Goal: Task Accomplishment & Management: Manage account settings

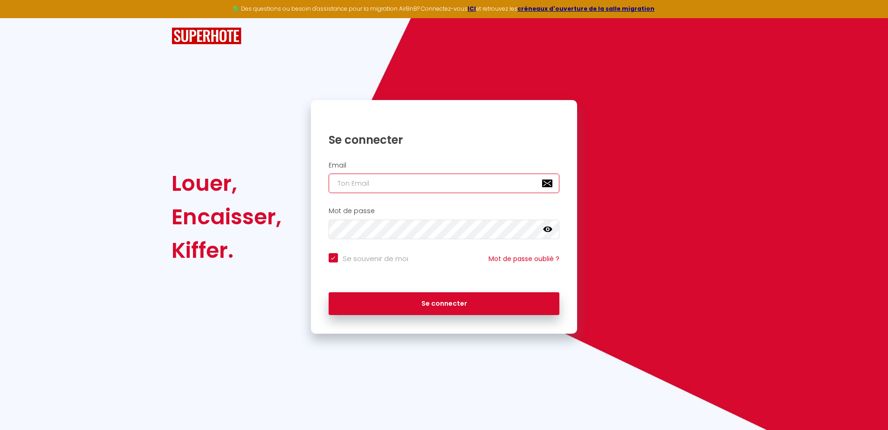
click at [344, 180] on input "email" at bounding box center [443, 184] width 231 height 20
type input "[EMAIL_ADDRESS][DOMAIN_NAME]"
click at [328, 293] on button "Se connecter" at bounding box center [443, 304] width 231 height 23
checkbox input "true"
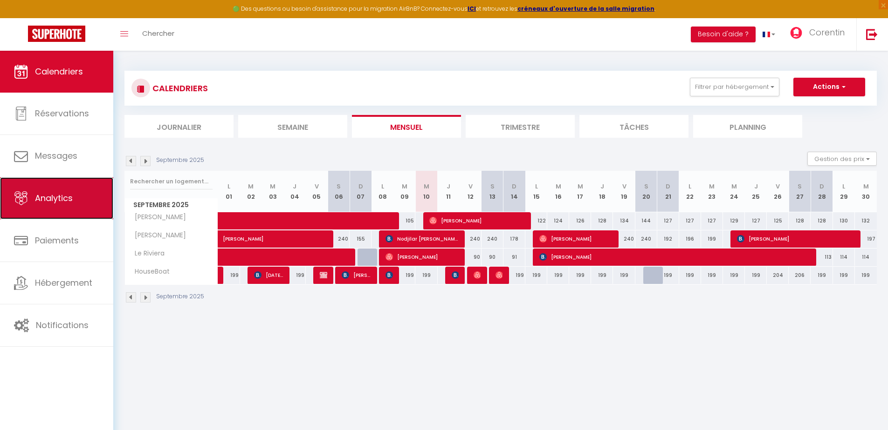
click at [60, 206] on link "Analytics" at bounding box center [56, 199] width 113 height 42
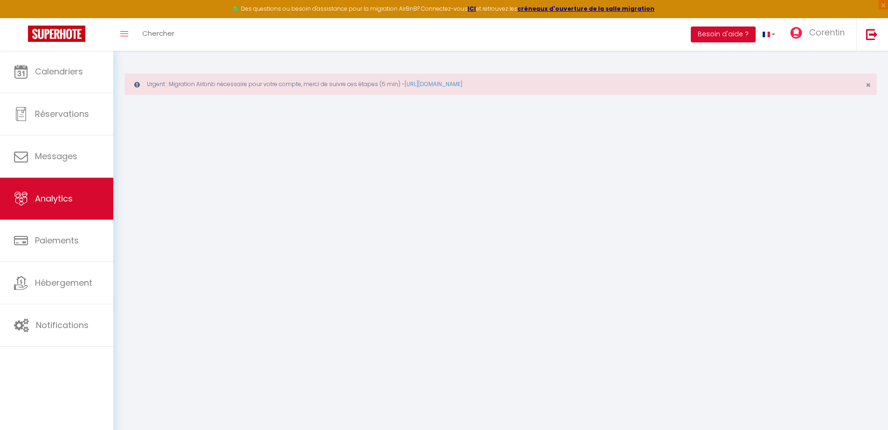
select select "2025"
select select "9"
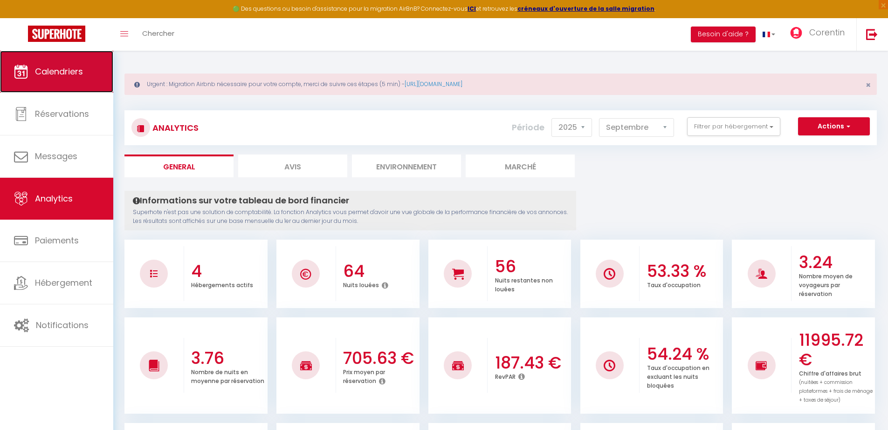
click at [80, 77] on span "Calendriers" at bounding box center [59, 72] width 48 height 12
